Goal: Task Accomplishment & Management: Use online tool/utility

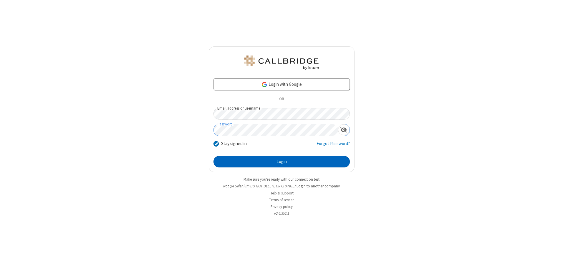
click at [281, 162] on button "Login" at bounding box center [281, 162] width 136 height 12
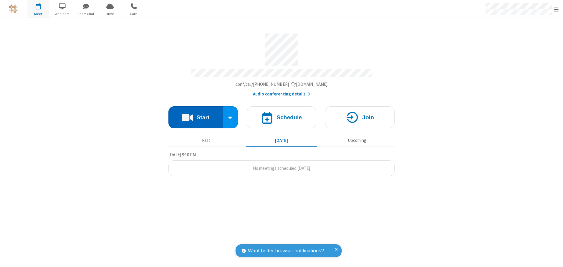
click at [195, 115] on button "Start" at bounding box center [195, 118] width 54 height 22
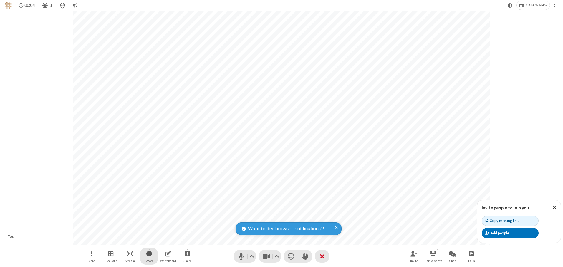
click at [149, 257] on span "Start recording" at bounding box center [149, 253] width 6 height 7
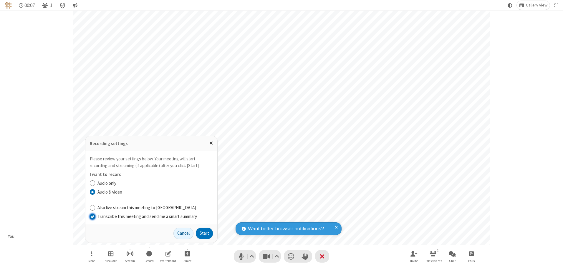
click at [92, 217] on input "Transcribe this meeting and send me a smart summary" at bounding box center [93, 217] width 6 height 6
click at [204, 234] on button "Start" at bounding box center [204, 234] width 17 height 12
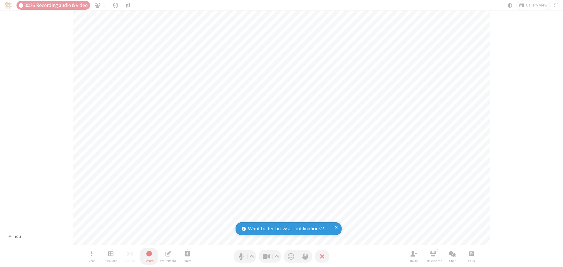
click at [149, 257] on span "Stop recording" at bounding box center [149, 253] width 7 height 7
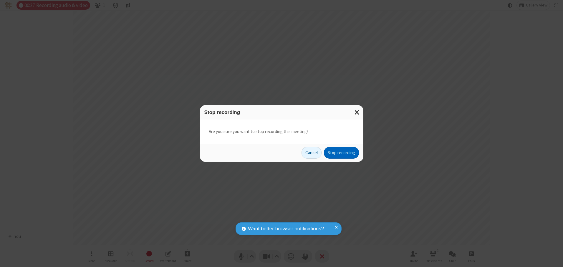
click at [341, 153] on button "Stop recording" at bounding box center [341, 153] width 35 height 12
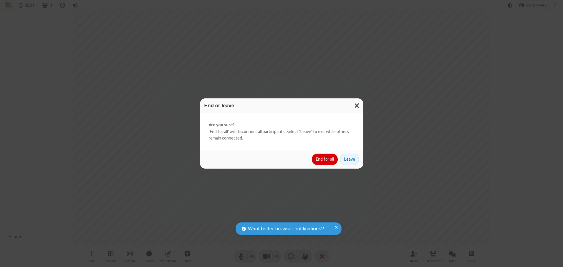
click at [325, 159] on button "End for all" at bounding box center [325, 160] width 26 height 12
